Goal: Complete application form

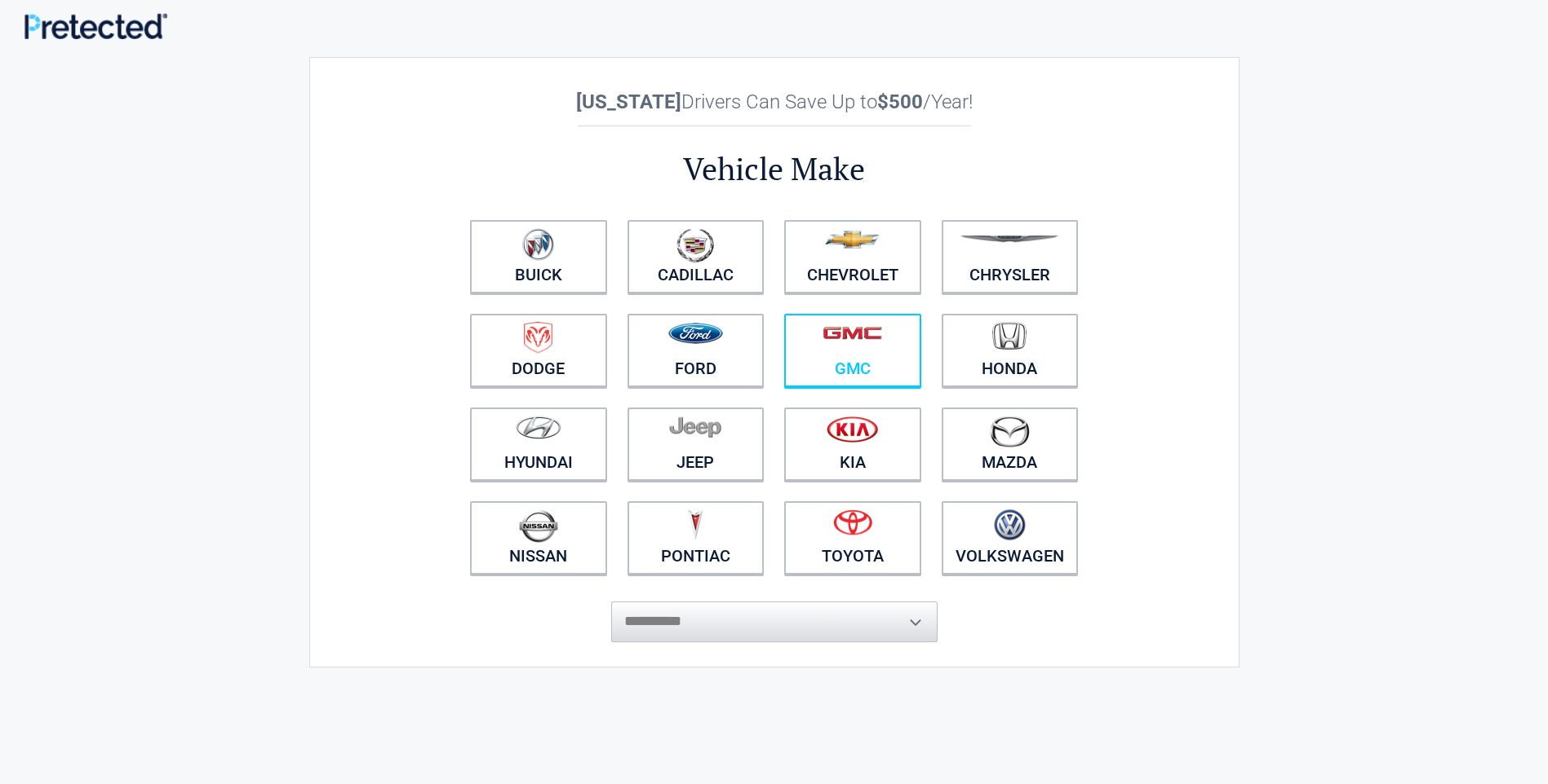
click at [865, 342] on figure at bounding box center [852, 340] width 117 height 37
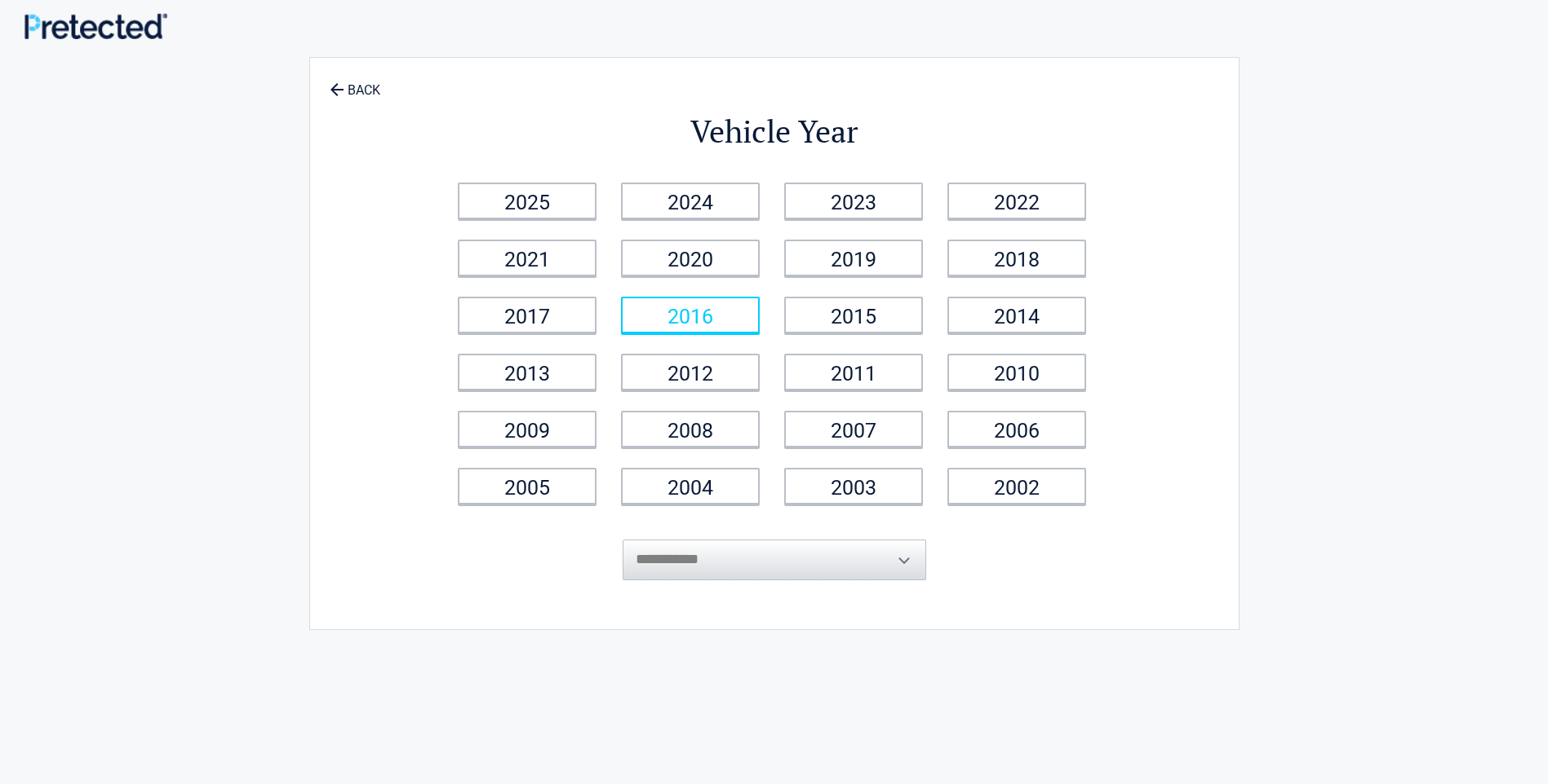
click at [701, 314] on link "2016" at bounding box center [690, 315] width 139 height 37
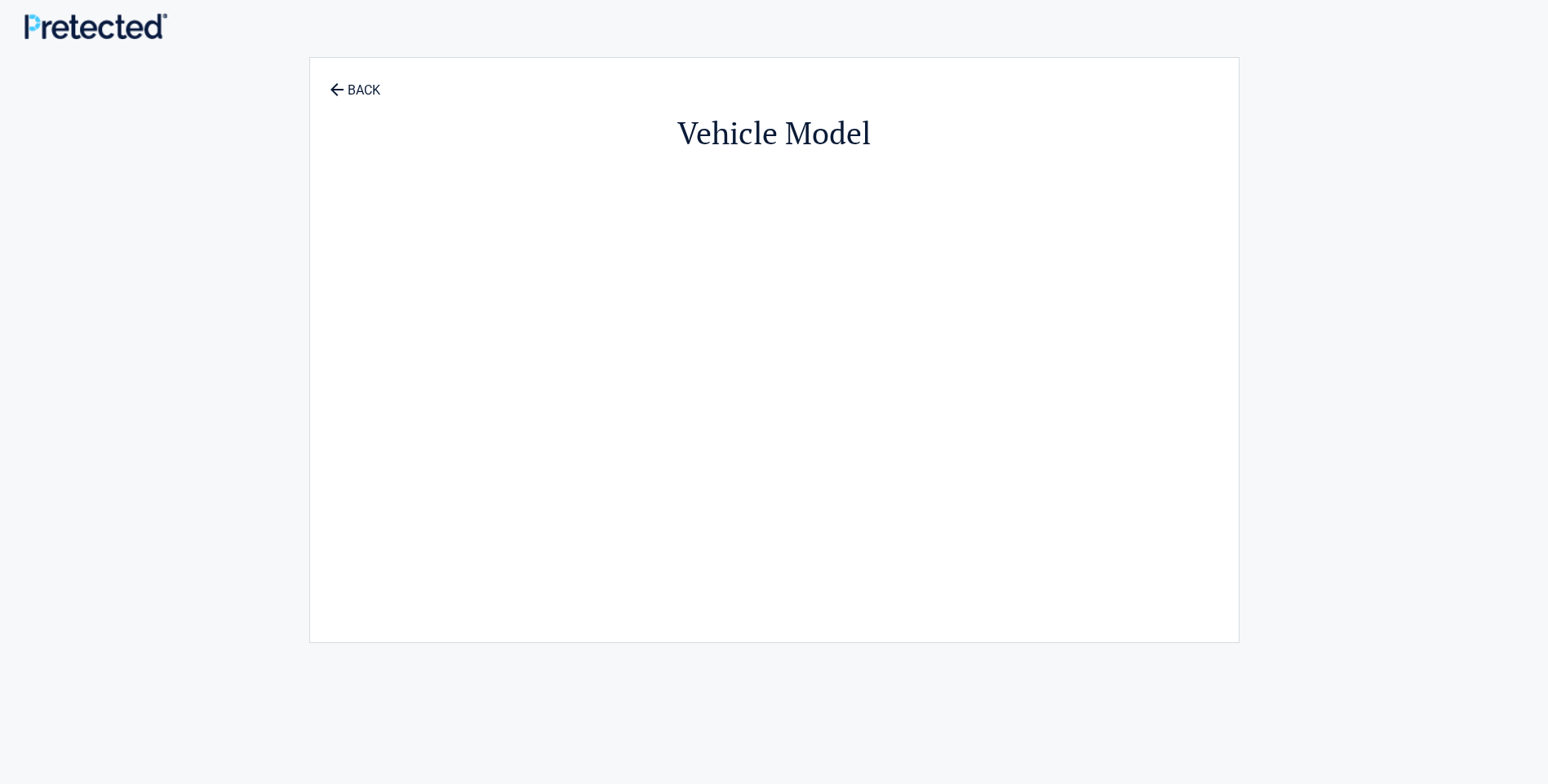
click at [539, 144] on h2 "Vehicle Model" at bounding box center [774, 133] width 749 height 42
click at [359, 86] on link "BACK" at bounding box center [355, 82] width 58 height 29
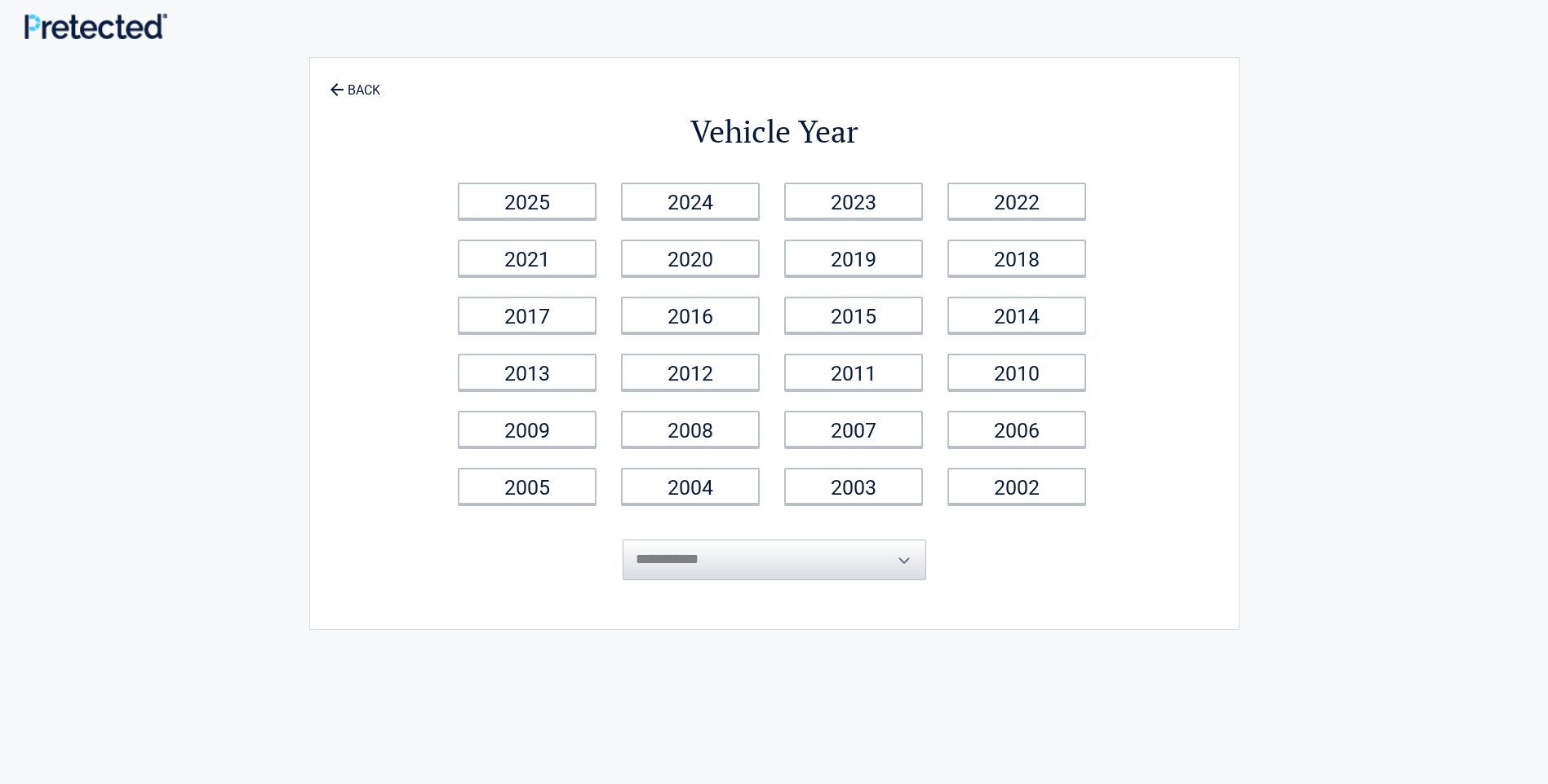
drag, startPoint x: 687, startPoint y: 310, endPoint x: 1414, endPoint y: 161, distance: 742.1
click at [1414, 161] on div "**********" at bounding box center [774, 487] width 1548 height 959
click at [657, 315] on link "2016" at bounding box center [690, 315] width 139 height 37
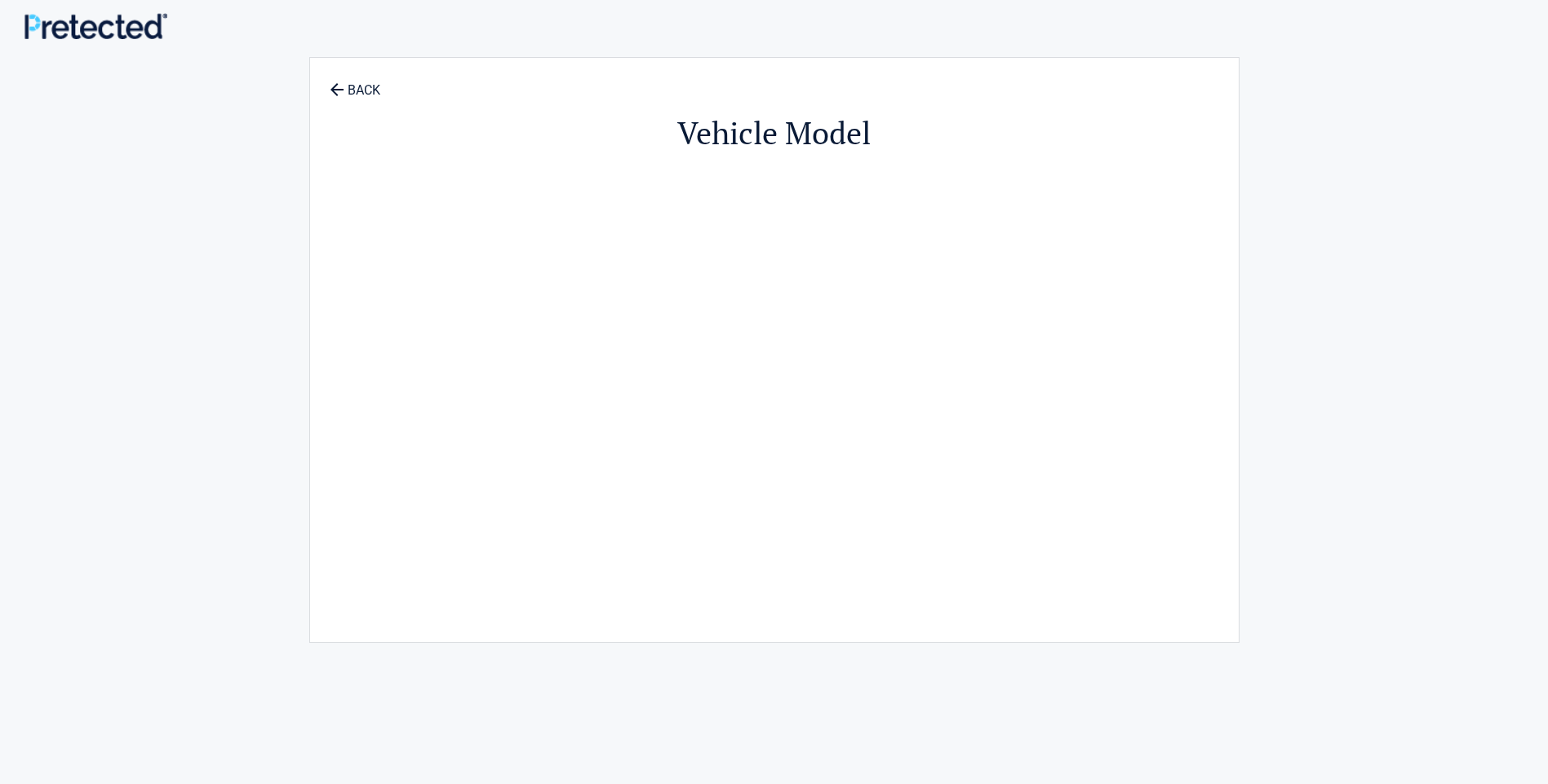
drag, startPoint x: 657, startPoint y: 313, endPoint x: 541, endPoint y: 284, distance: 119.6
click at [541, 284] on div "Vehicle Model" at bounding box center [774, 342] width 749 height 536
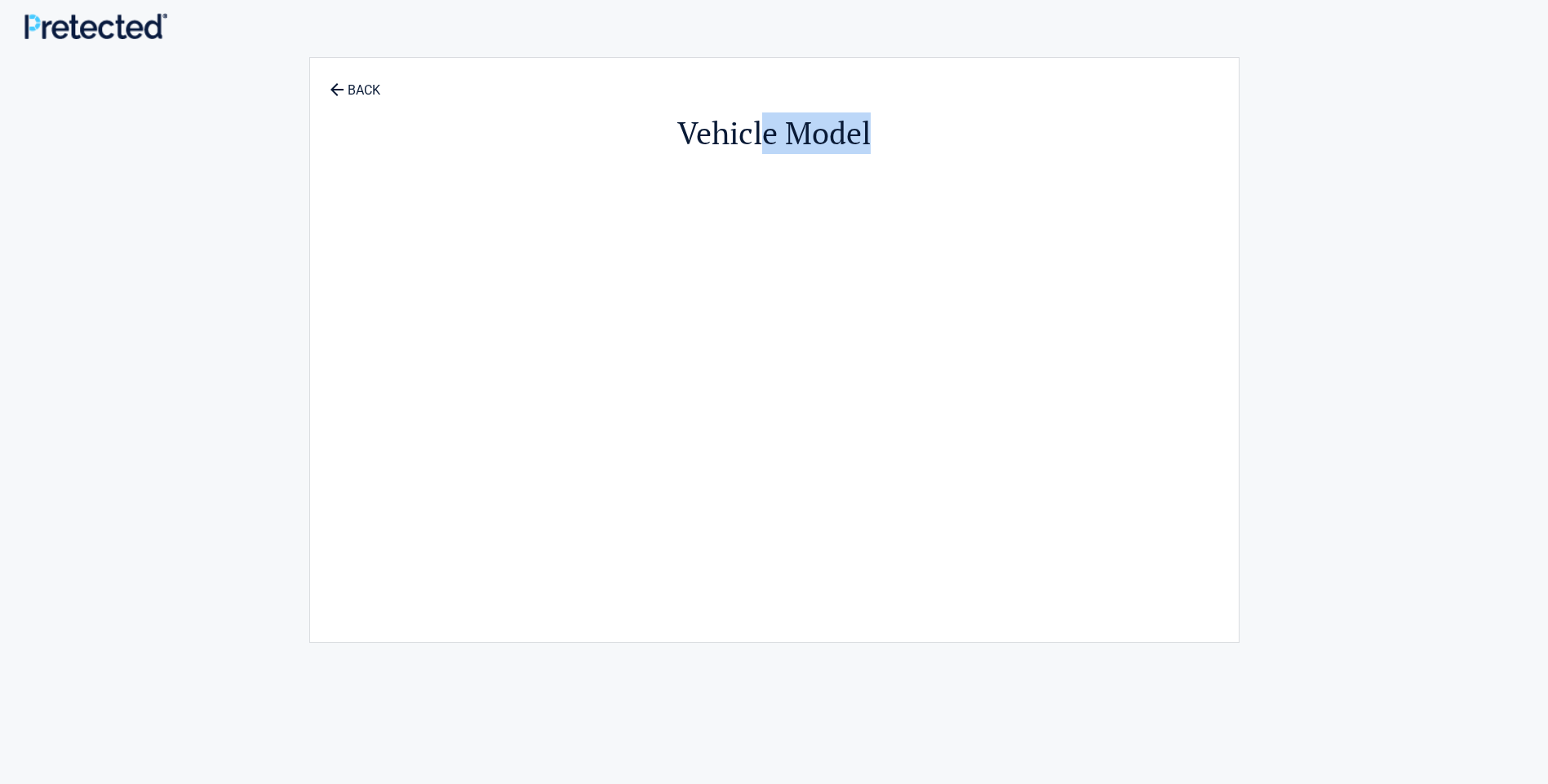
click at [541, 284] on div "Vehicle Model" at bounding box center [774, 342] width 749 height 536
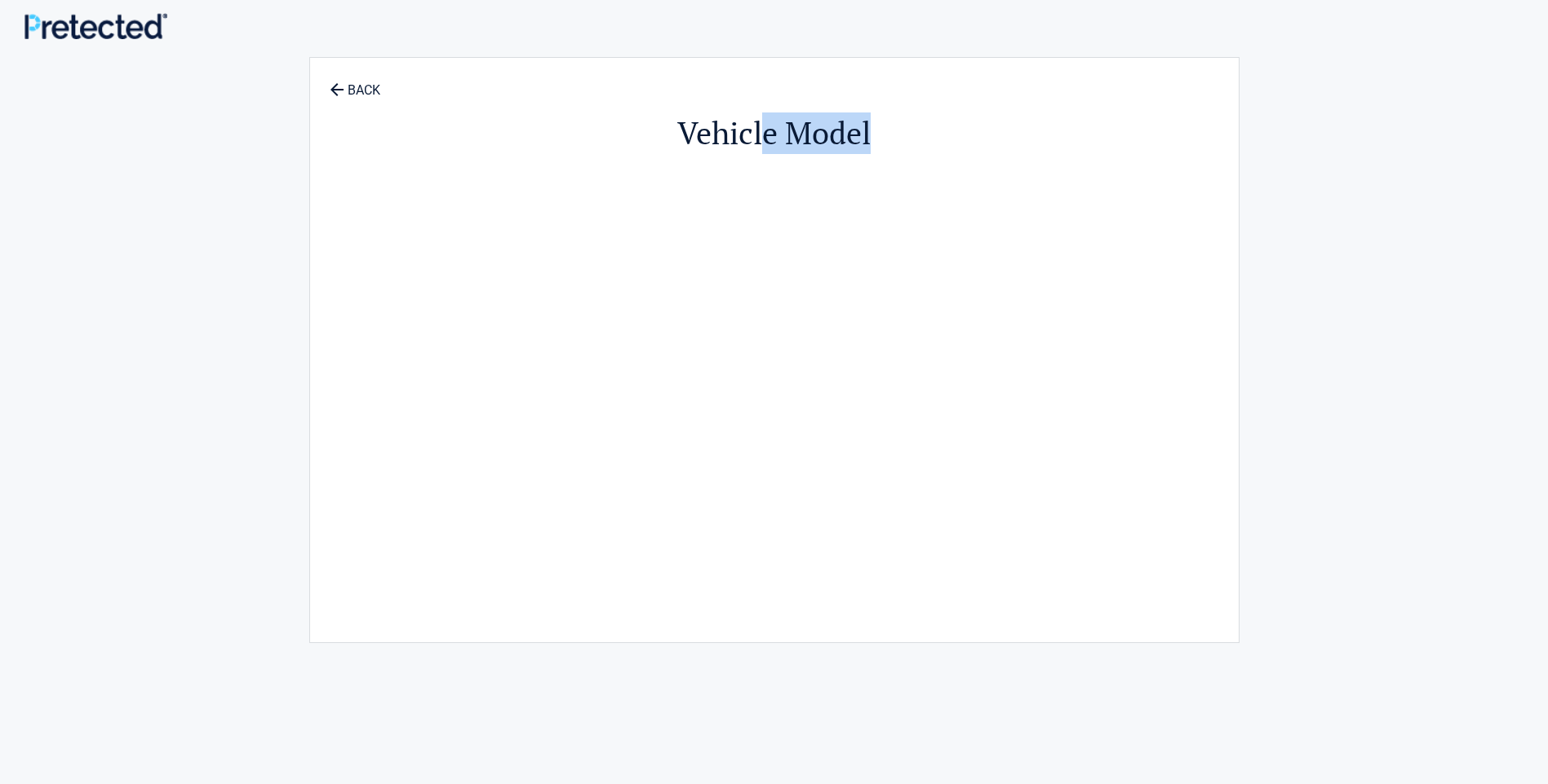
click at [541, 284] on div "Vehicle Model" at bounding box center [774, 342] width 749 height 536
click at [536, 282] on div "Vehicle Model" at bounding box center [774, 342] width 749 height 536
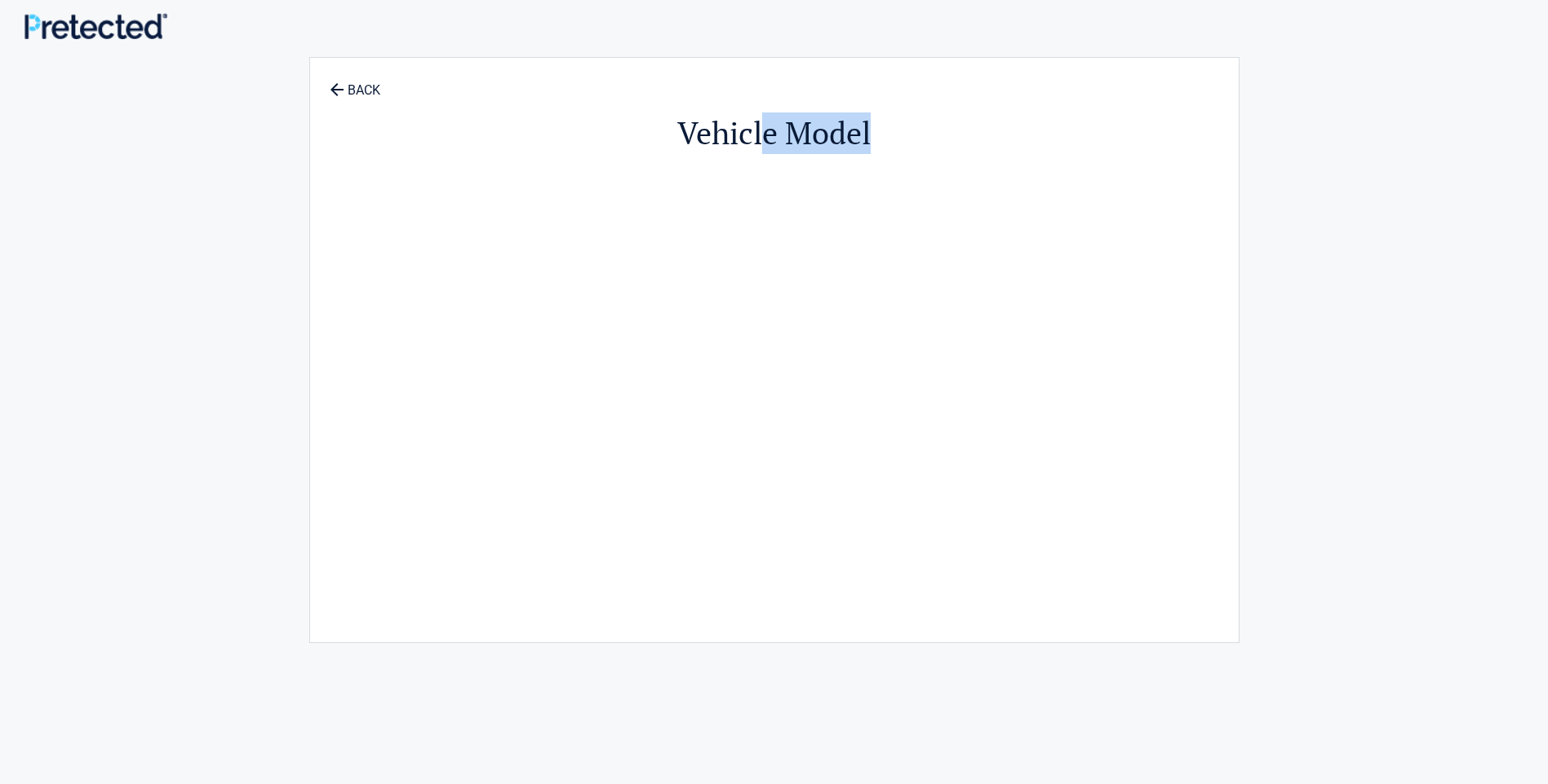
click at [536, 282] on div "Vehicle Model" at bounding box center [774, 342] width 749 height 536
click at [517, 244] on div "Vehicle Model" at bounding box center [774, 342] width 749 height 536
click at [604, 318] on div "Vehicle Model" at bounding box center [774, 342] width 749 height 536
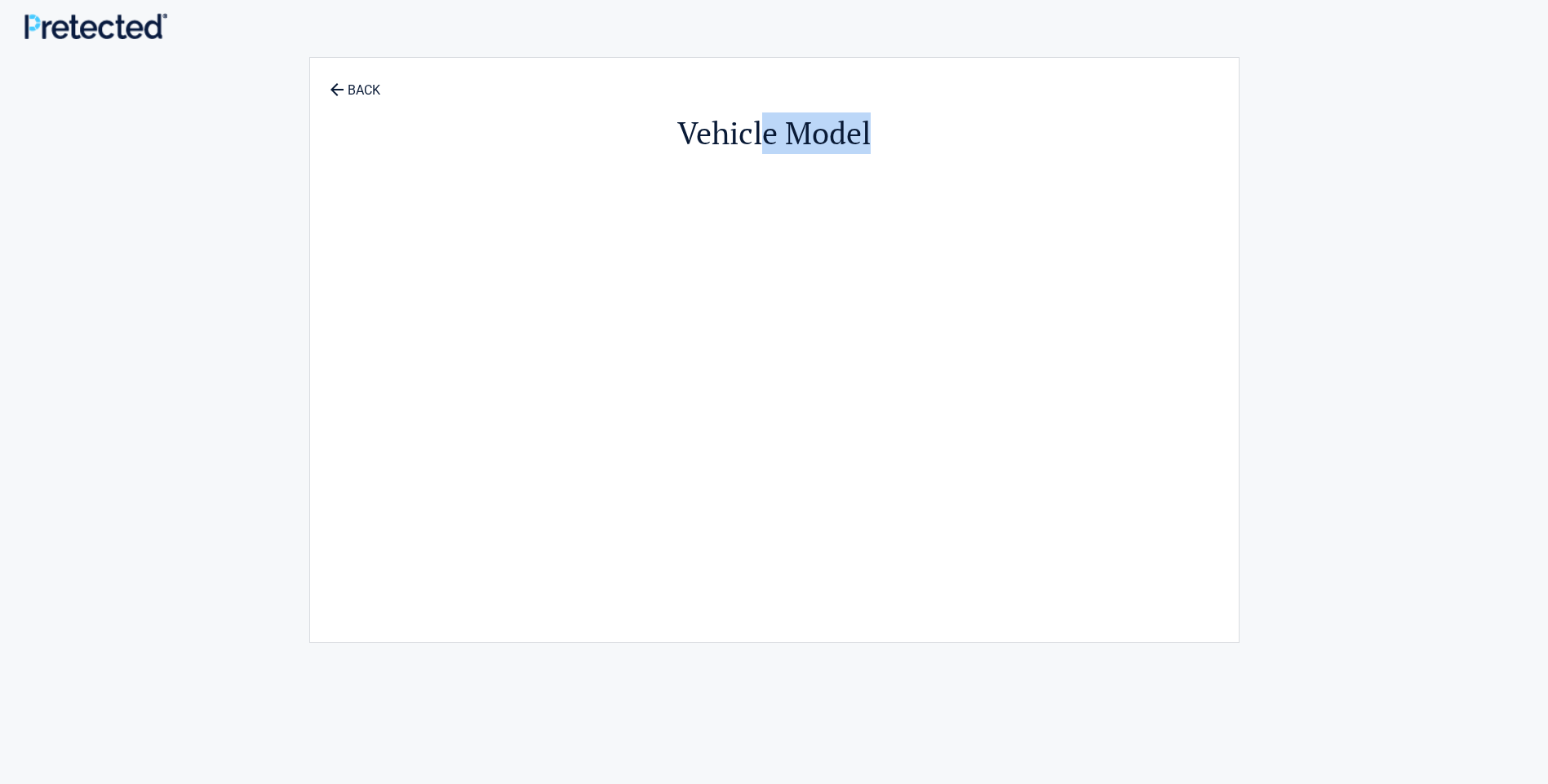
click at [604, 318] on div "Vehicle Model" at bounding box center [774, 342] width 749 height 536
click at [588, 317] on div "Vehicle Model" at bounding box center [774, 342] width 749 height 536
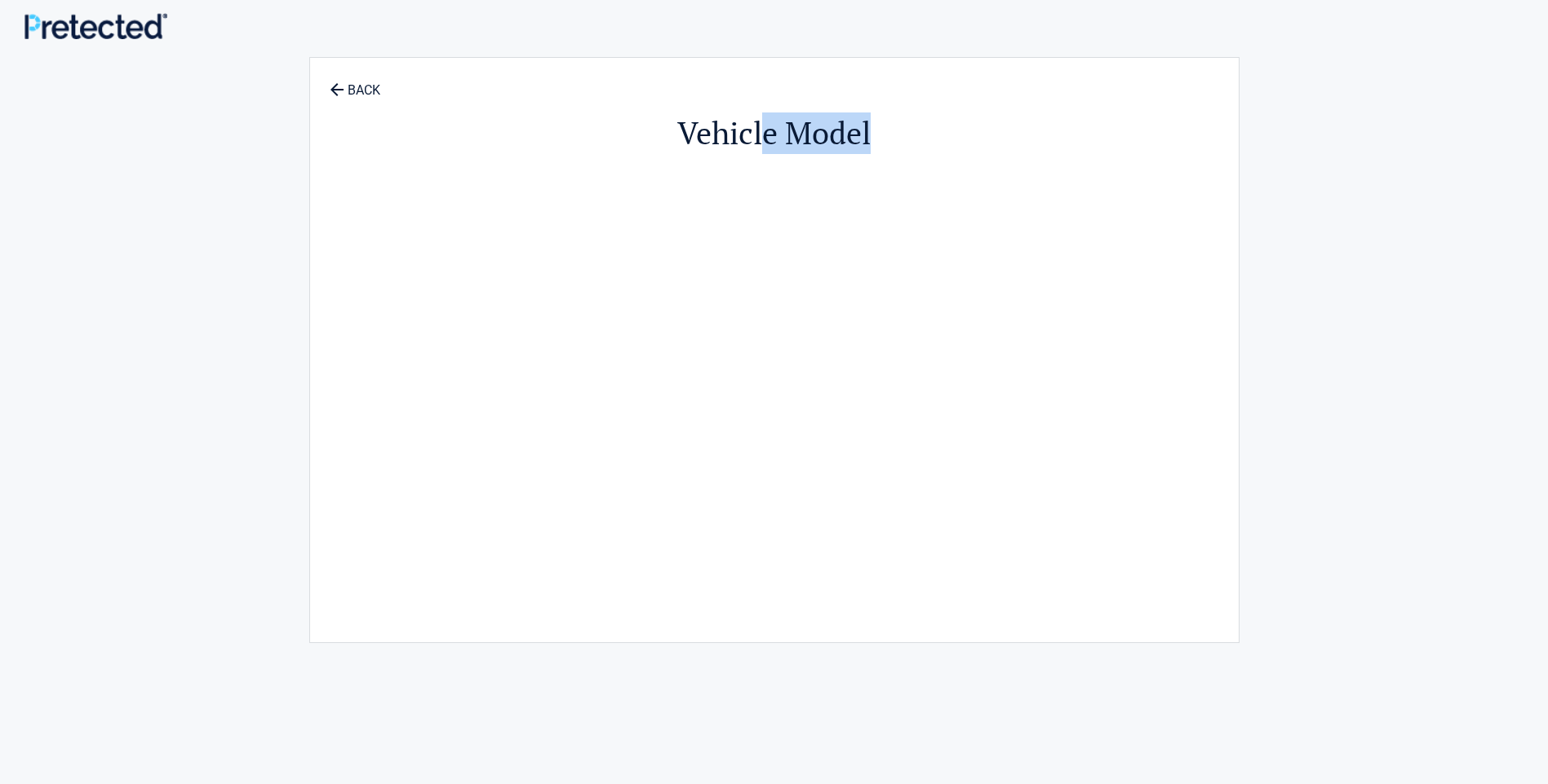
click at [588, 317] on div "Vehicle Model" at bounding box center [774, 342] width 749 height 536
click at [582, 317] on div "Vehicle Model" at bounding box center [774, 342] width 749 height 536
click at [582, 318] on div "Vehicle Model" at bounding box center [774, 342] width 749 height 536
click at [583, 313] on div "Vehicle Model" at bounding box center [774, 342] width 749 height 536
